Goal: Task Accomplishment & Management: Manage account settings

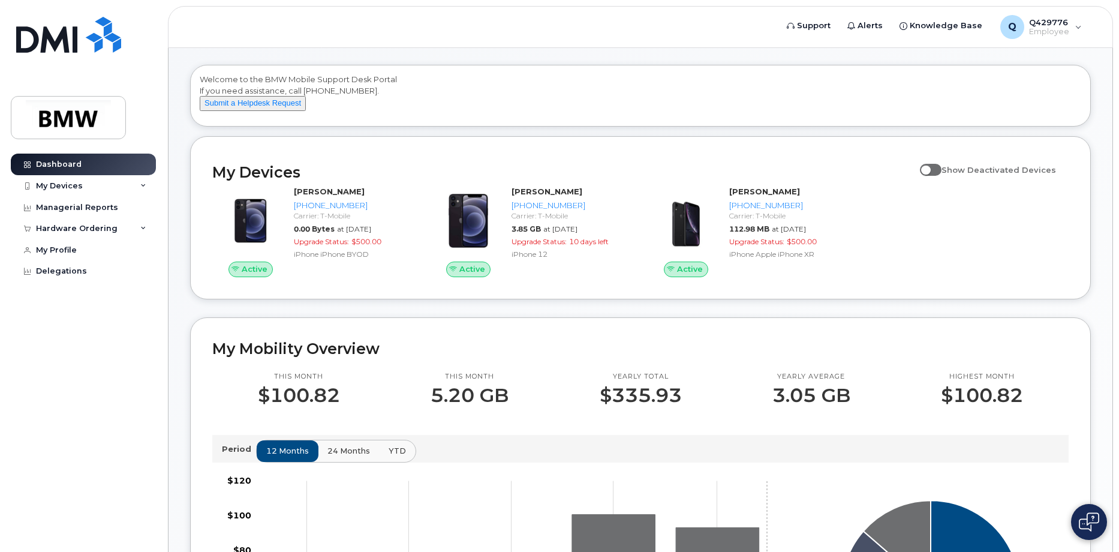
scroll to position [44, 0]
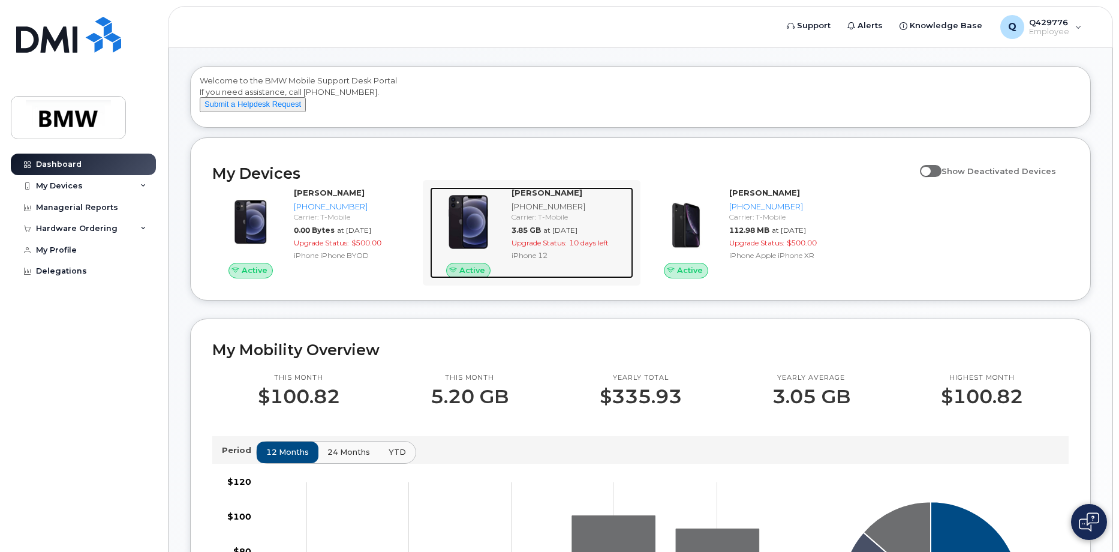
click at [566, 247] on span "Upgrade Status:" at bounding box center [538, 242] width 55 height 9
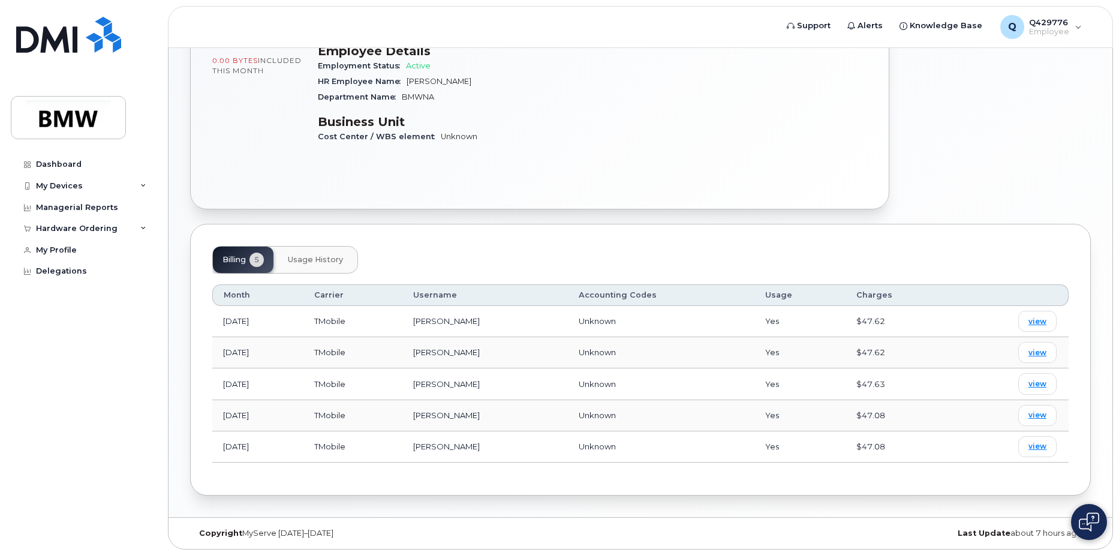
scroll to position [257, 0]
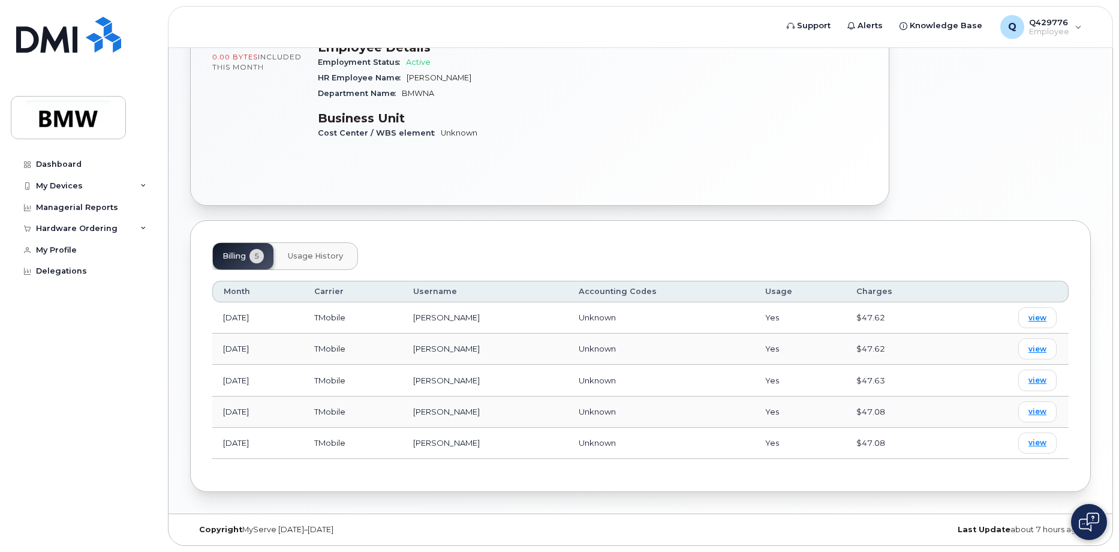
click at [311, 258] on span "Usage History" at bounding box center [315, 256] width 55 height 10
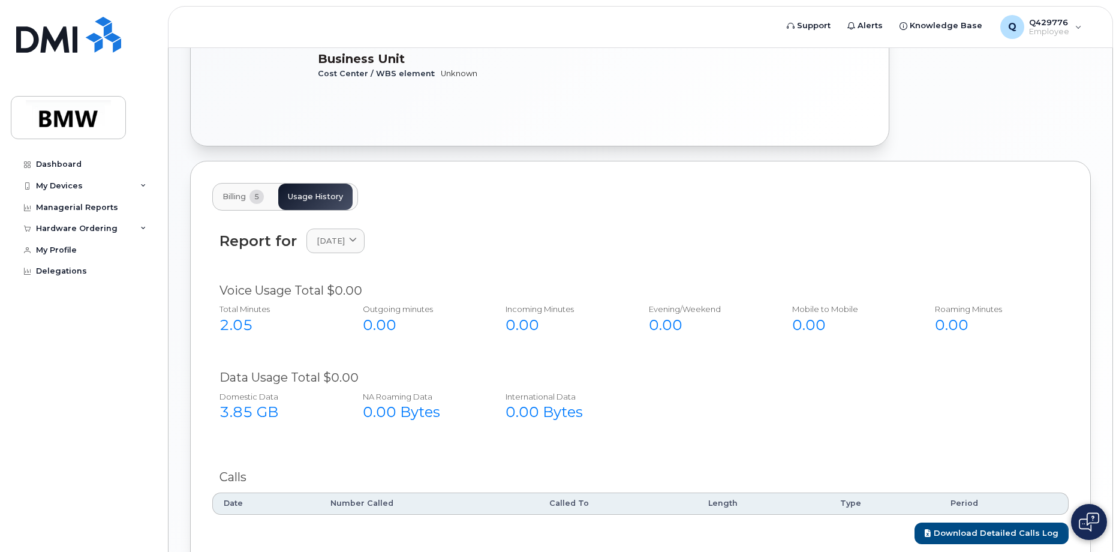
scroll to position [222, 0]
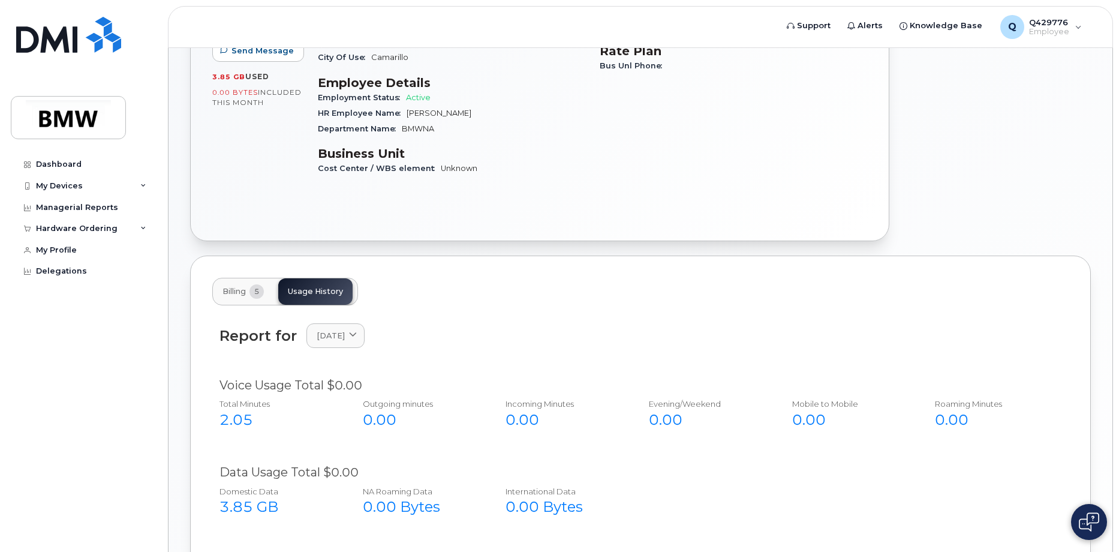
click at [249, 300] on button "Billing 5" at bounding box center [243, 291] width 61 height 26
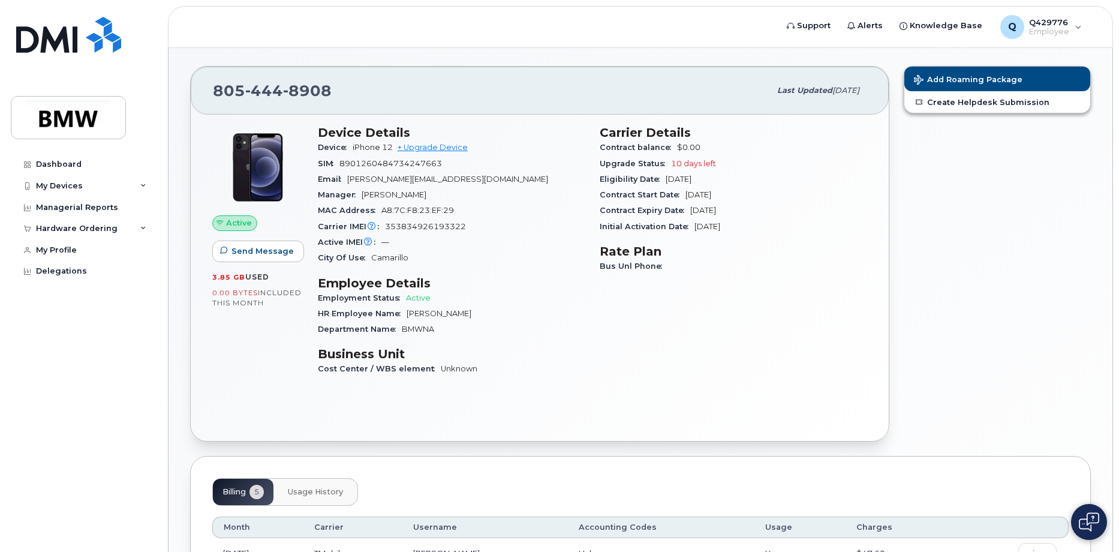
scroll to position [17, 0]
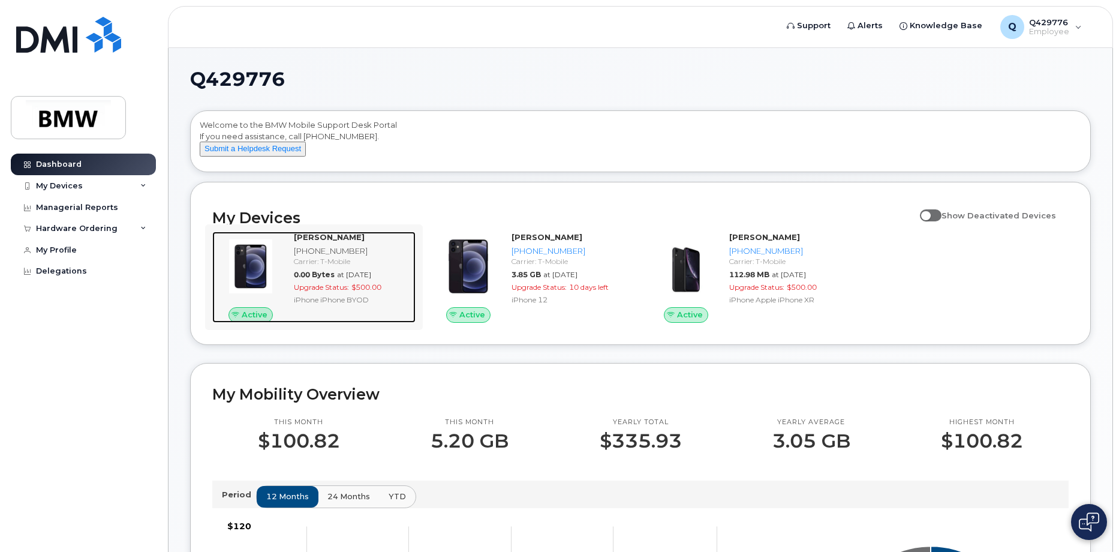
click at [344, 291] on span "Upgrade Status:" at bounding box center [321, 286] width 55 height 9
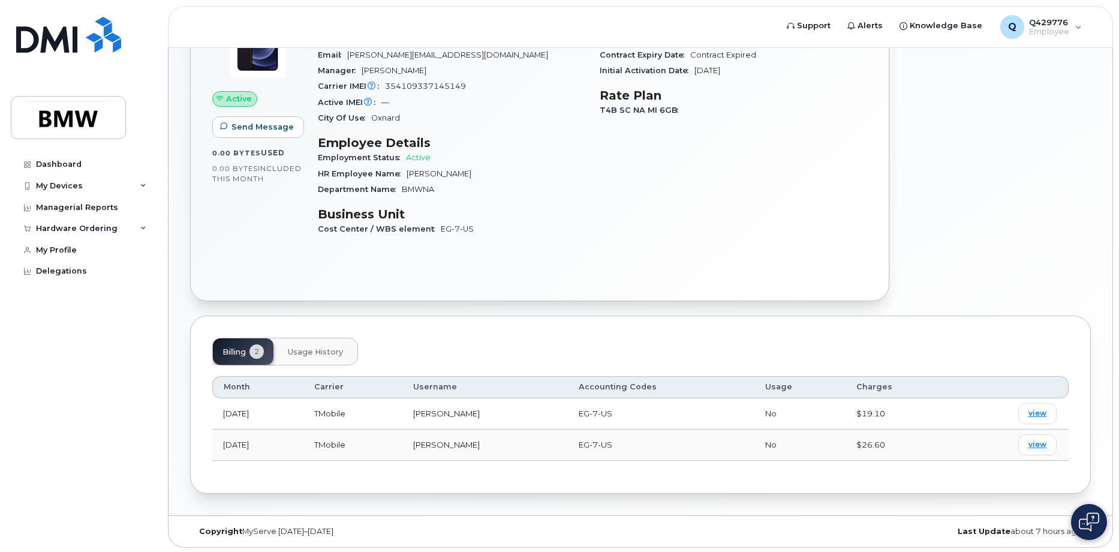
scroll to position [147, 0]
click at [320, 344] on button "Usage History" at bounding box center [315, 349] width 74 height 26
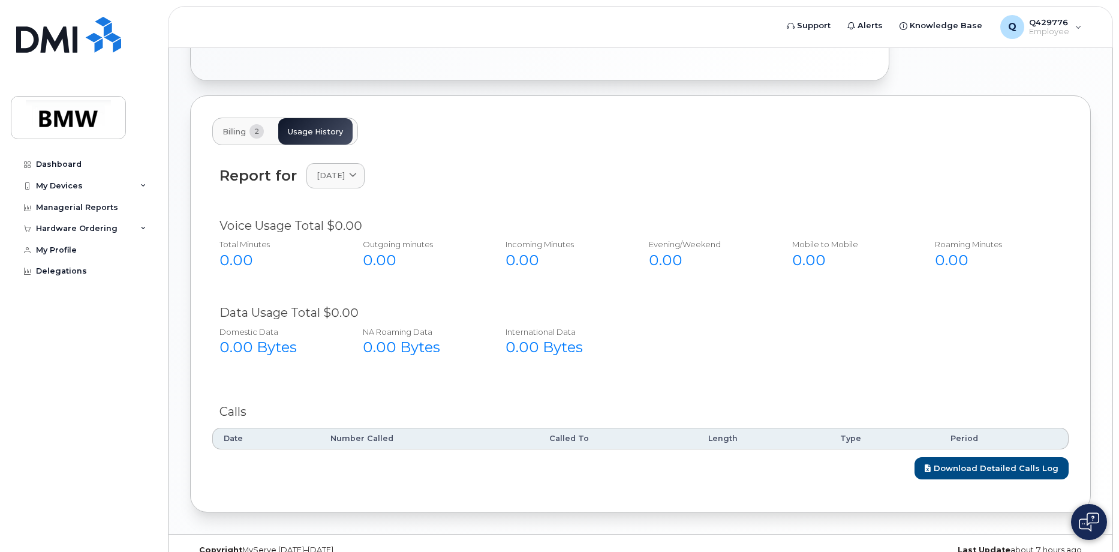
scroll to position [386, 0]
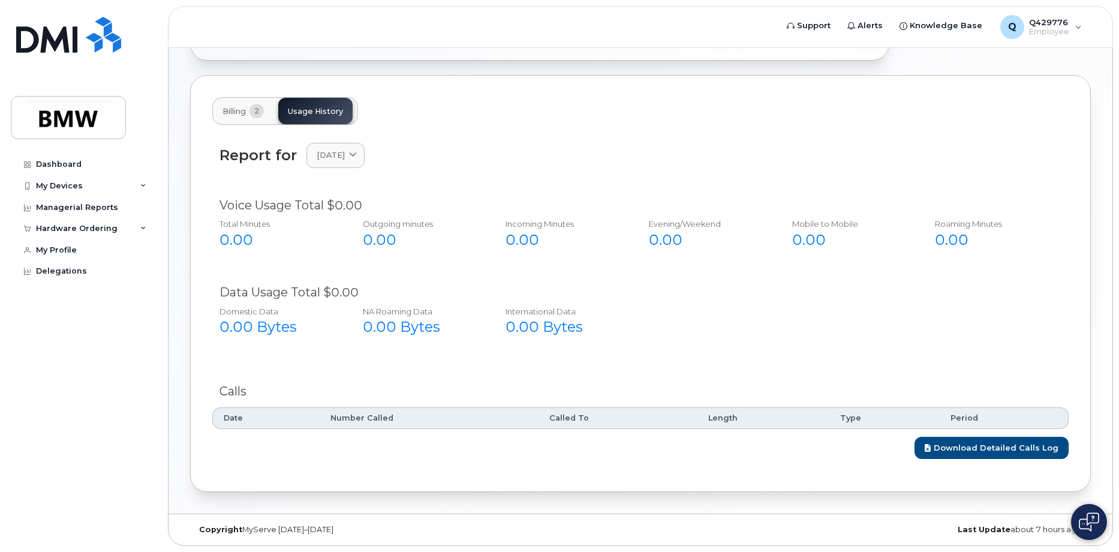
click at [236, 103] on button "Billing 2" at bounding box center [243, 111] width 61 height 26
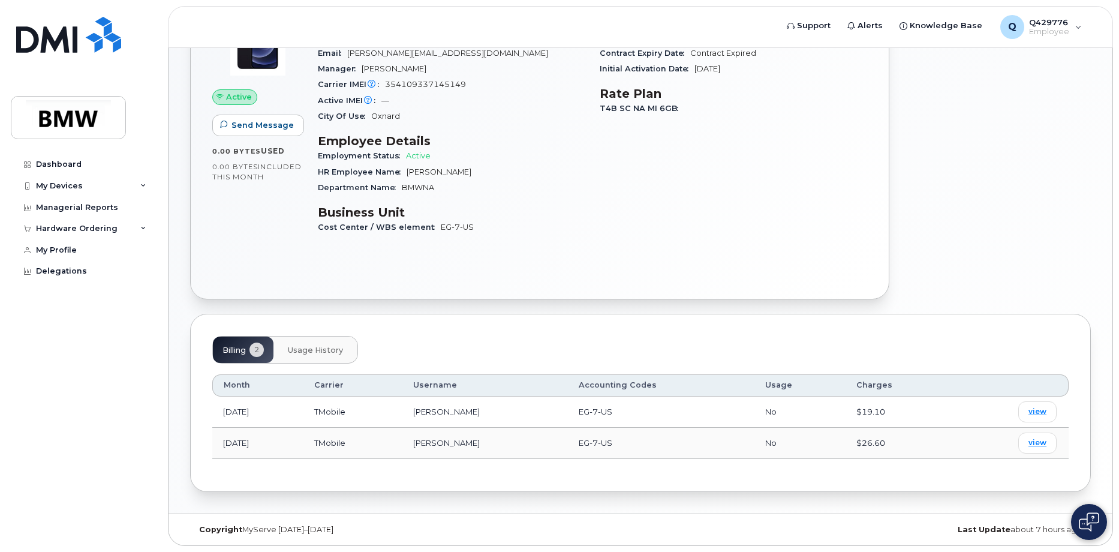
scroll to position [147, 0]
click at [1036, 412] on span "view" at bounding box center [1037, 411] width 18 height 11
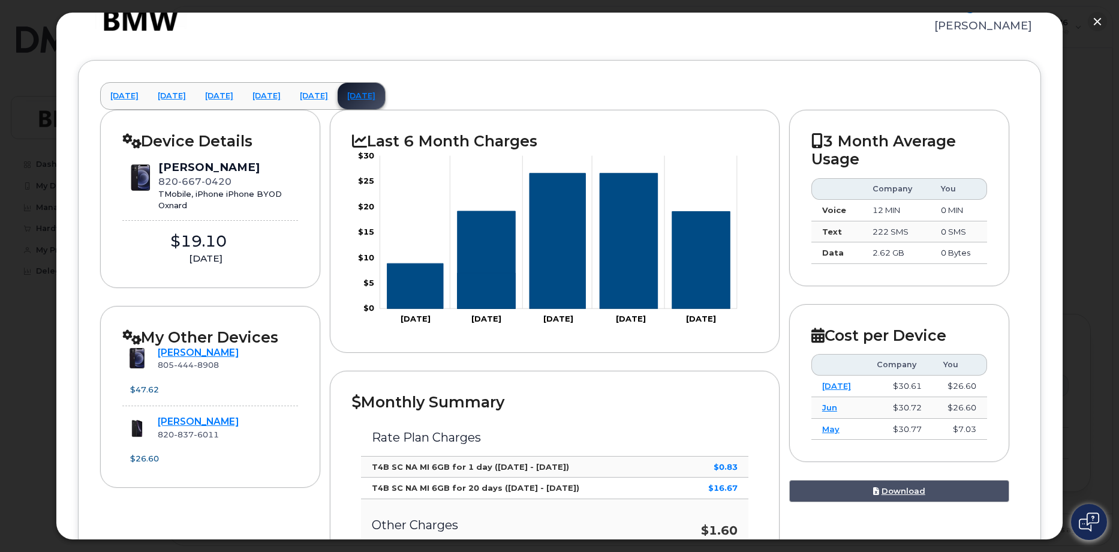
scroll to position [60, 0]
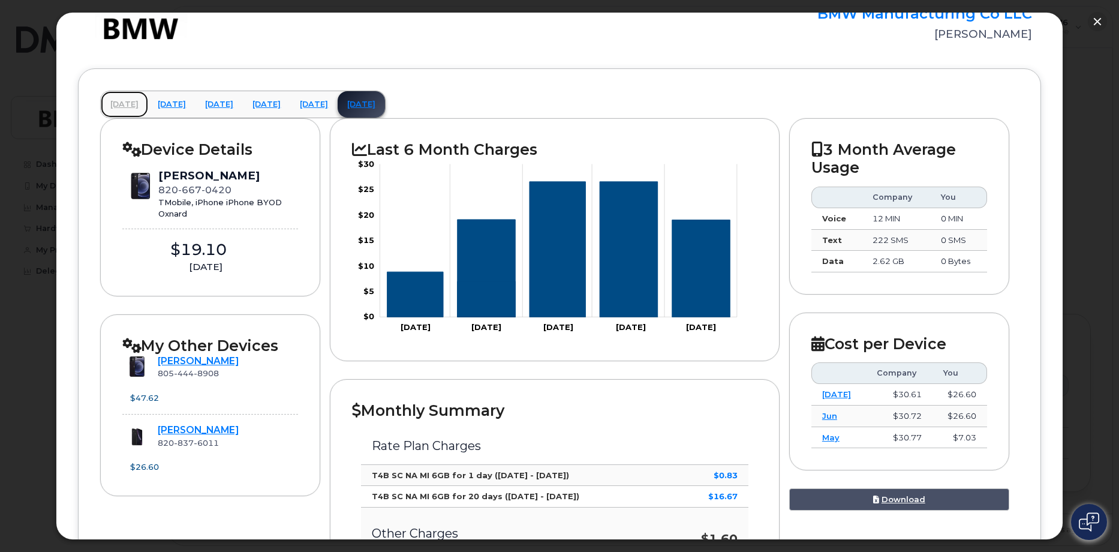
click at [148, 106] on link "April 2025" at bounding box center [124, 104] width 47 height 26
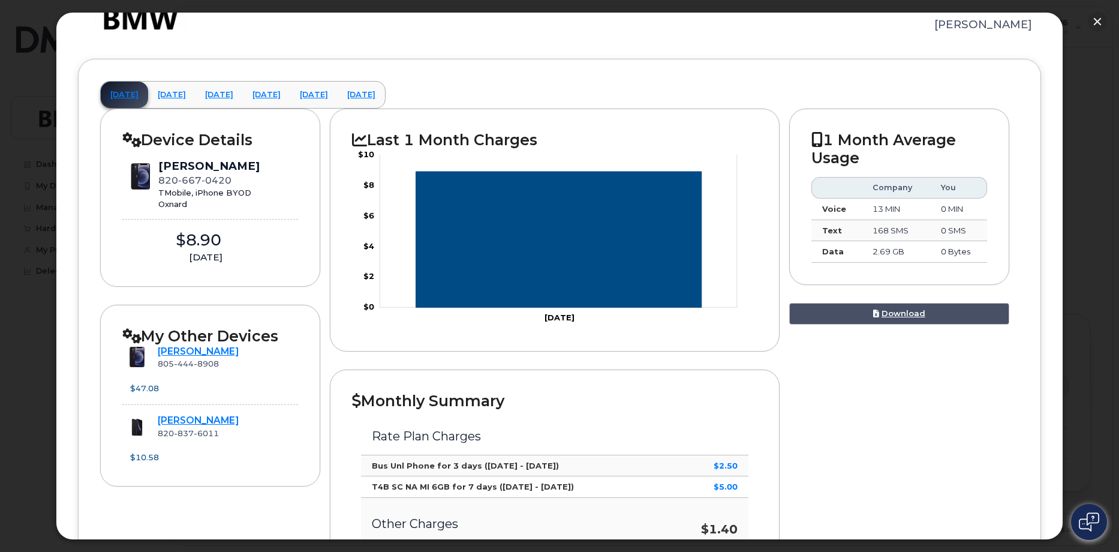
scroll to position [0, 0]
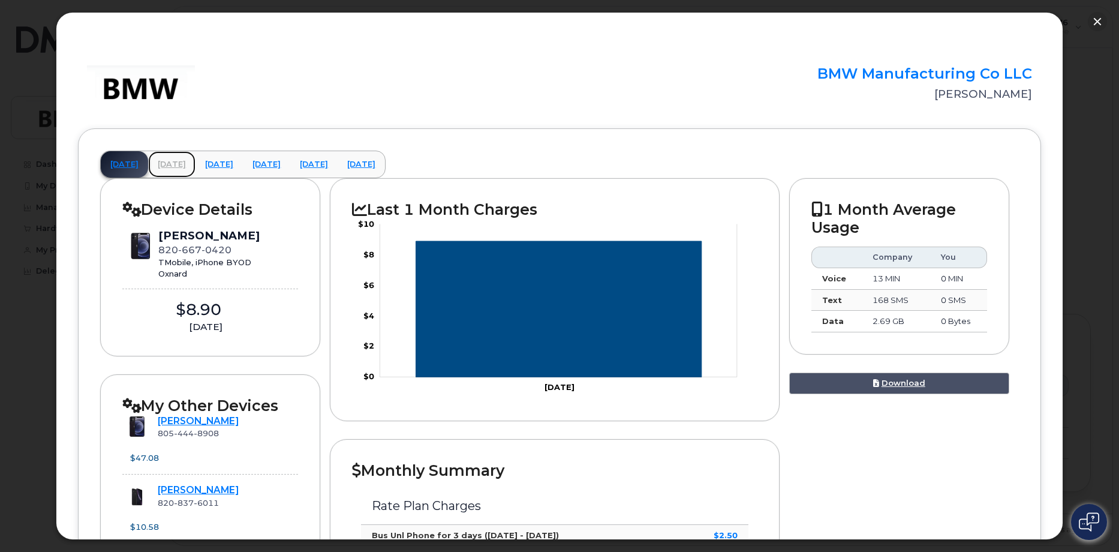
click at [191, 166] on link "May 2025" at bounding box center [171, 164] width 47 height 26
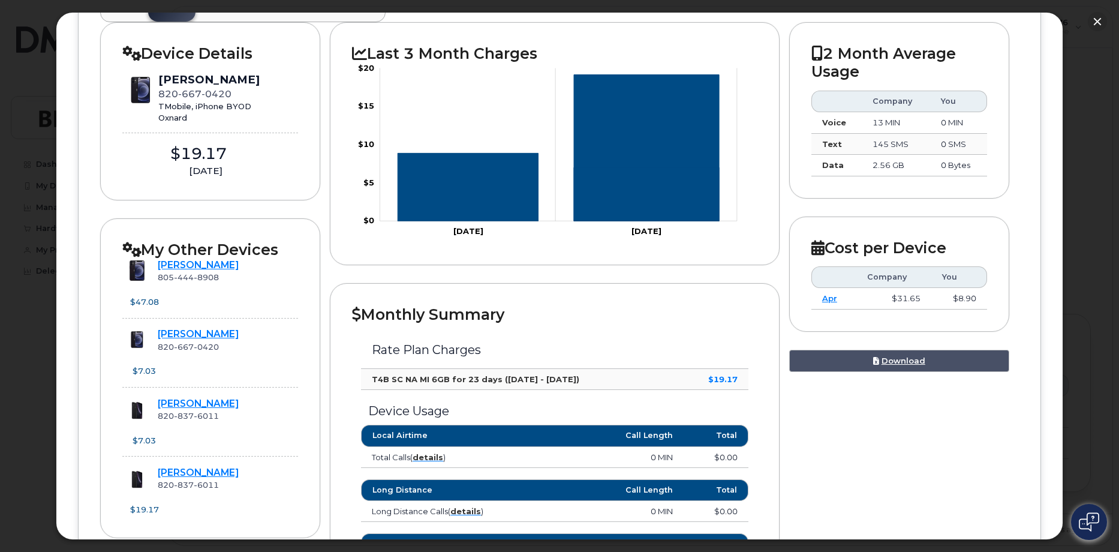
scroll to position [107, 0]
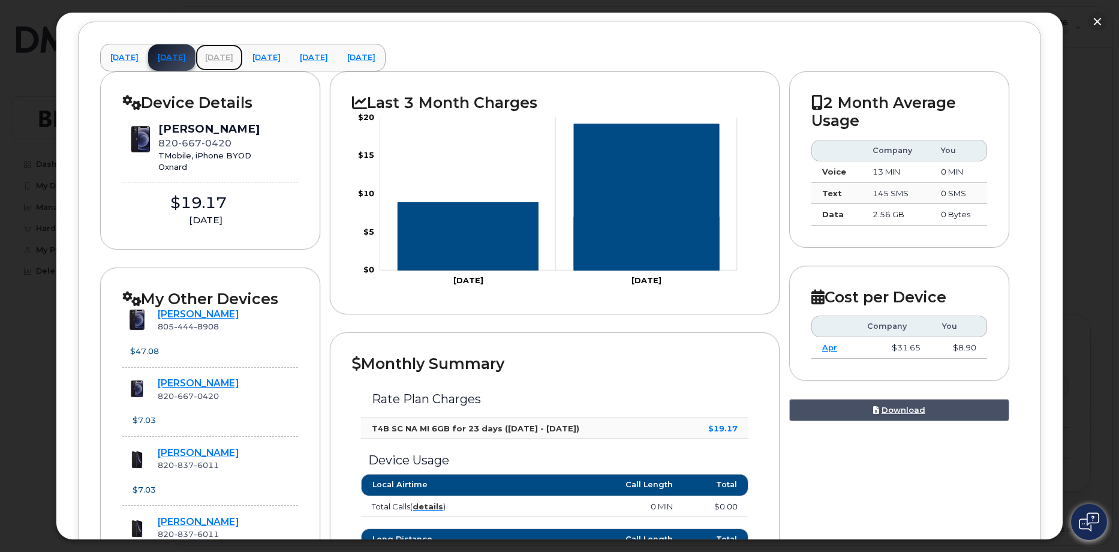
click at [243, 59] on link "May 2025" at bounding box center [218, 57] width 47 height 26
click at [243, 53] on link "May 2025" at bounding box center [218, 57] width 47 height 26
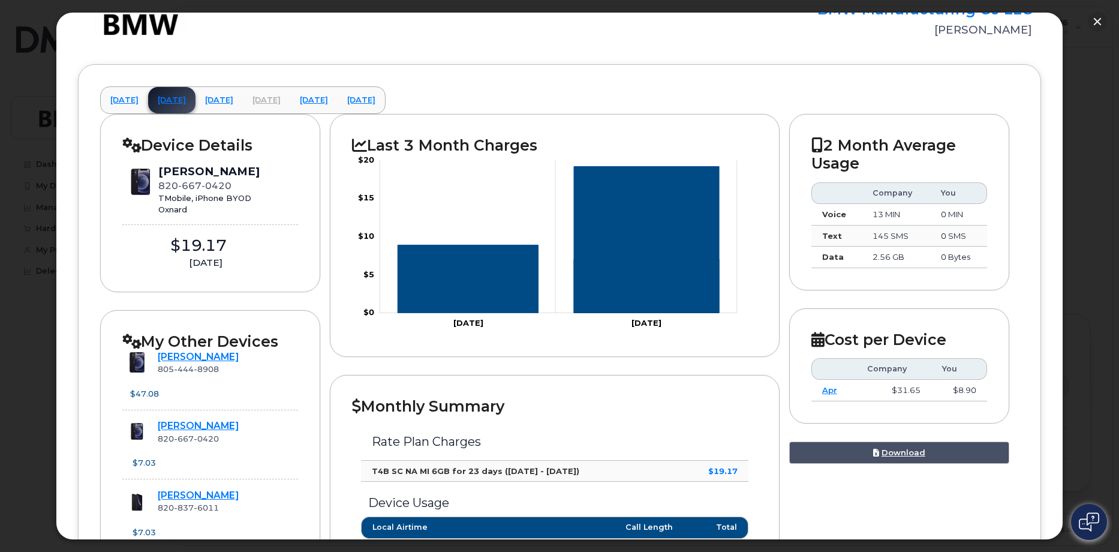
scroll to position [0, 0]
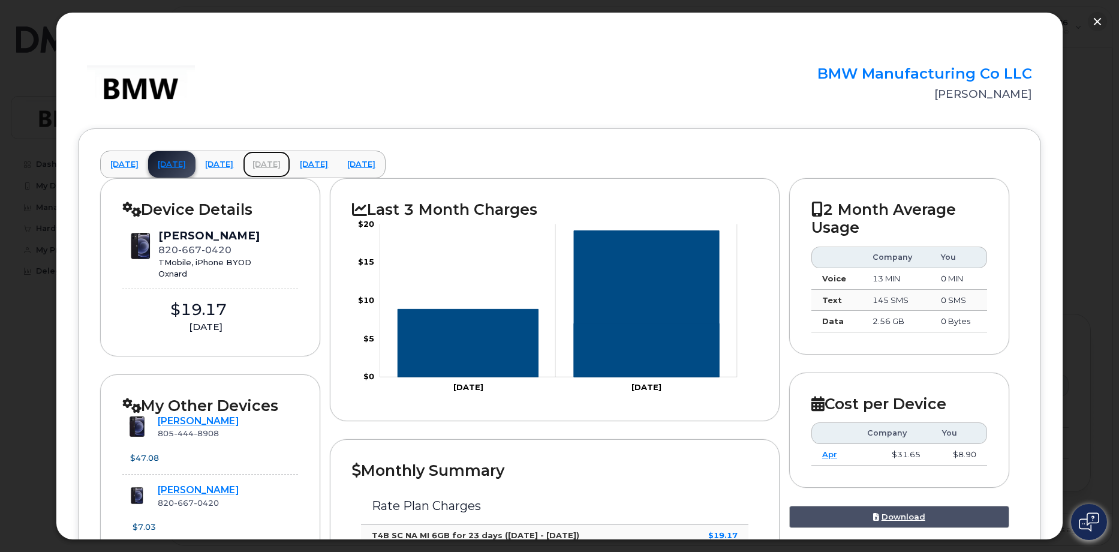
click at [290, 158] on link "June 2025" at bounding box center [266, 164] width 47 height 26
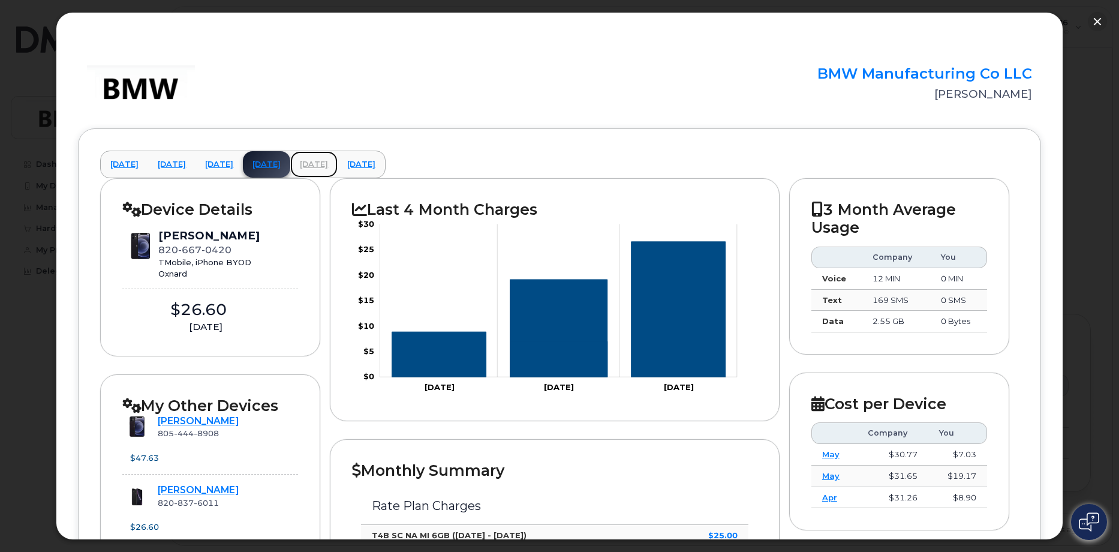
click at [337, 167] on link "July 2025" at bounding box center [313, 164] width 47 height 26
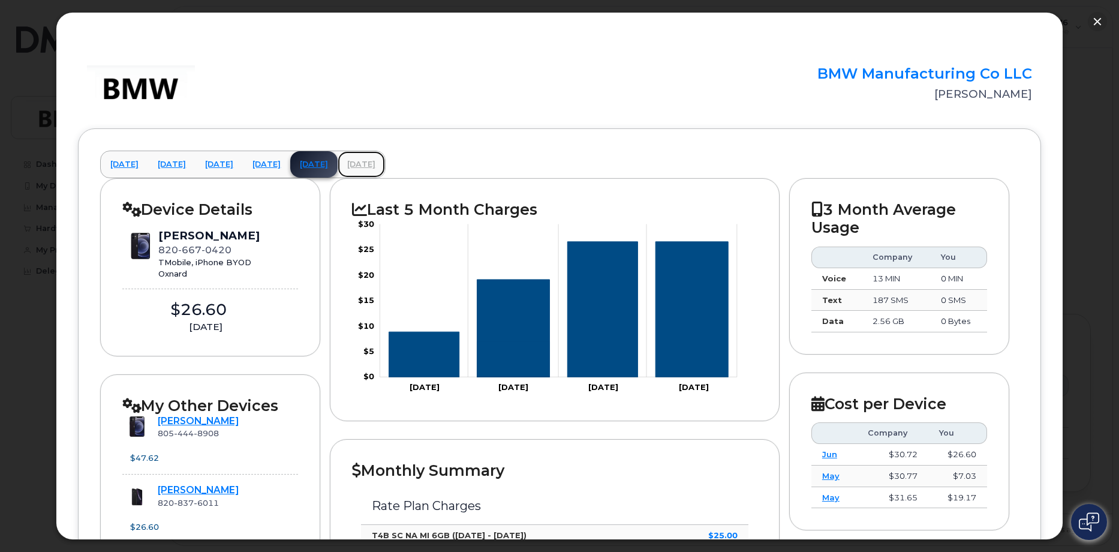
click at [385, 166] on link "August 2025" at bounding box center [360, 164] width 47 height 26
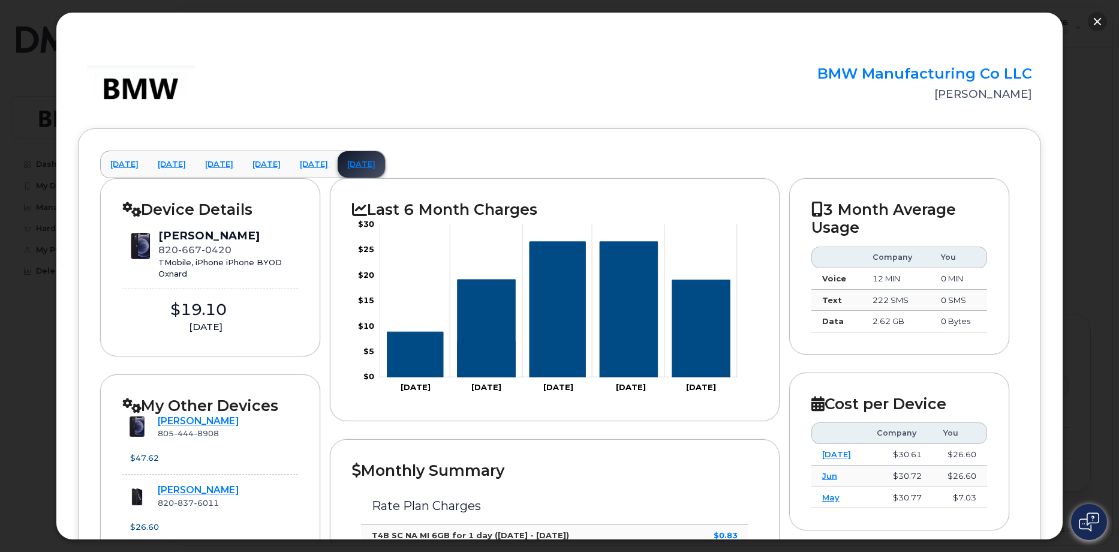
click at [1097, 25] on button "button" at bounding box center [1096, 21] width 19 height 19
